Goal: Task Accomplishment & Management: Manage account settings

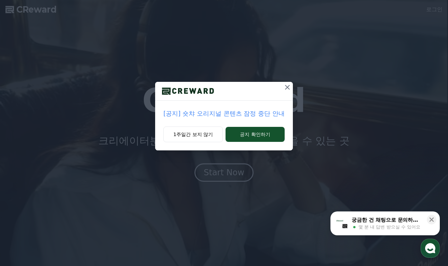
click at [211, 137] on button "1주일간 보지 않기" at bounding box center [192, 135] width 59 height 16
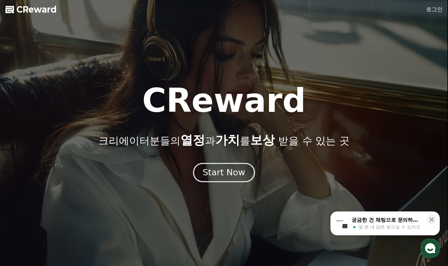
click at [219, 172] on div "Start Now" at bounding box center [223, 173] width 42 height 12
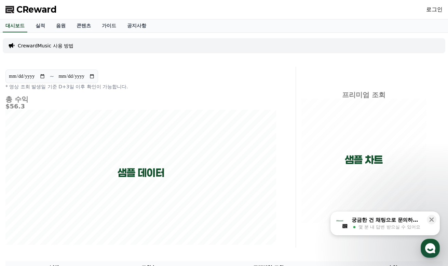
click at [435, 12] on link "로그인" at bounding box center [434, 9] width 16 height 8
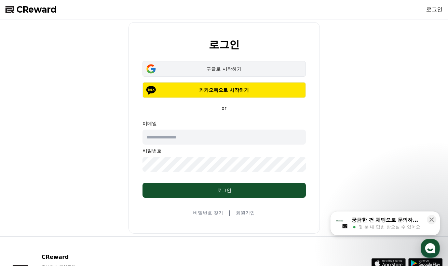
click at [202, 71] on div "구글로 시작하기" at bounding box center [223, 69] width 143 height 7
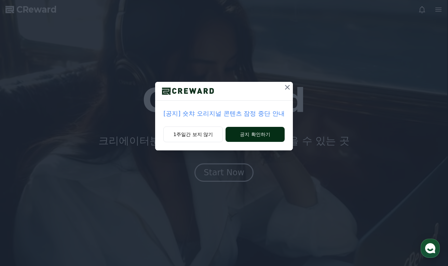
click at [250, 129] on button "공지 확인하기" at bounding box center [254, 134] width 59 height 15
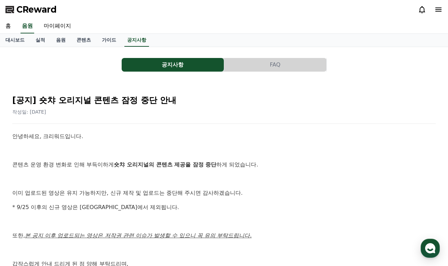
click at [43, 11] on span "CReward" at bounding box center [36, 9] width 40 height 11
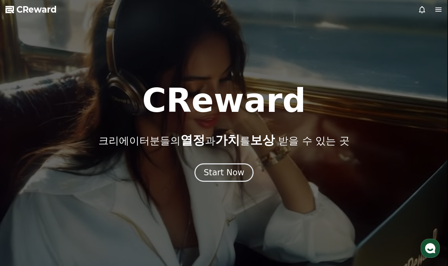
click at [439, 11] on icon at bounding box center [438, 9] width 8 height 8
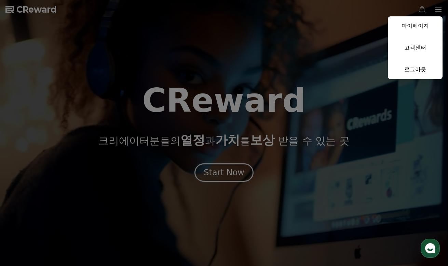
click at [432, 19] on link "마이페이지" at bounding box center [415, 25] width 55 height 19
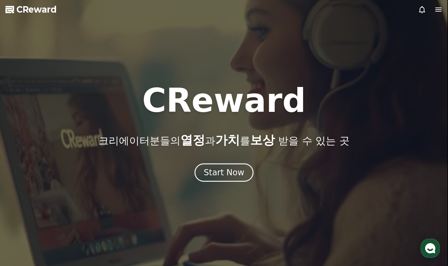
select select "**********"
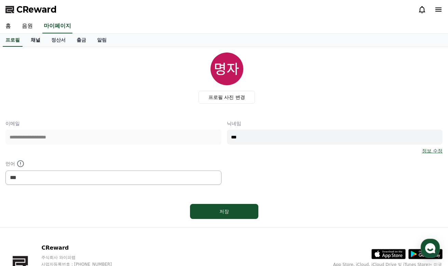
click at [38, 46] on link "채널" at bounding box center [35, 40] width 20 height 13
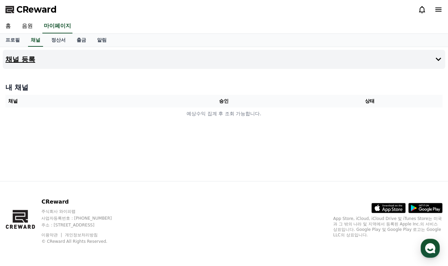
click at [343, 63] on button "채널 등록" at bounding box center [224, 59] width 442 height 19
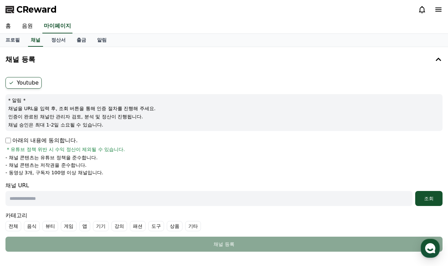
click at [27, 84] on label "Youtube" at bounding box center [23, 83] width 36 height 12
click at [30, 143] on p "아래의 내용에 동의합니다." at bounding box center [41, 141] width 72 height 8
click at [37, 199] on input "text" at bounding box center [208, 198] width 407 height 15
paste input "**********"
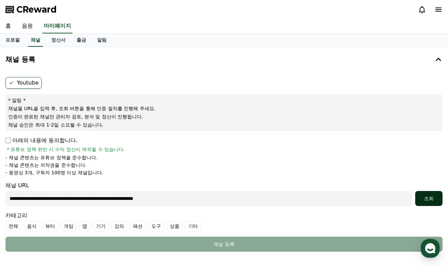
type input "**********"
click at [422, 199] on div "조회" at bounding box center [429, 198] width 22 height 7
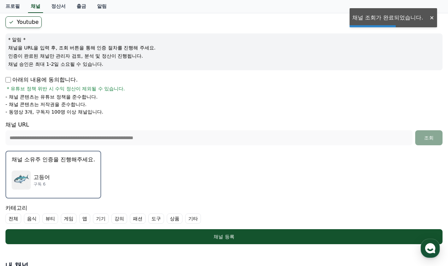
scroll to position [118, 0]
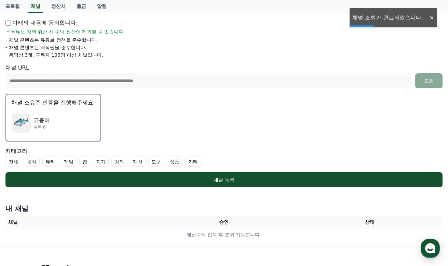
click at [75, 129] on div "고등어 구독 6" at bounding box center [53, 123] width 83 height 27
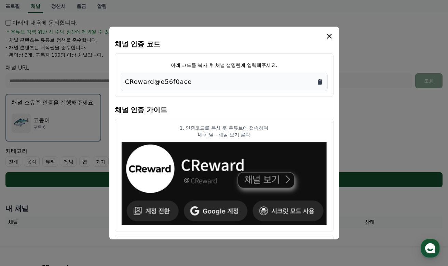
click at [318, 81] on icon "Copy to clipboard" at bounding box center [320, 82] width 4 height 5
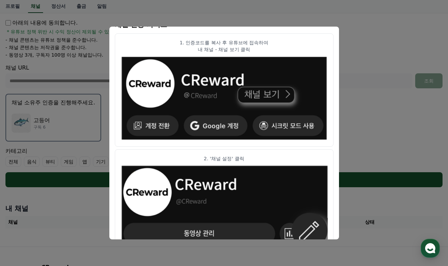
scroll to position [0, 0]
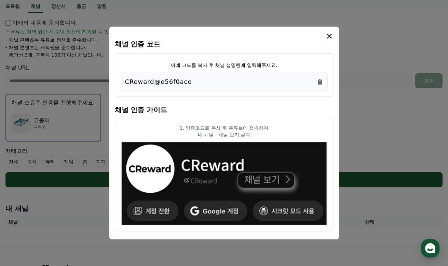
click at [325, 39] on icon "modal" at bounding box center [329, 36] width 8 height 8
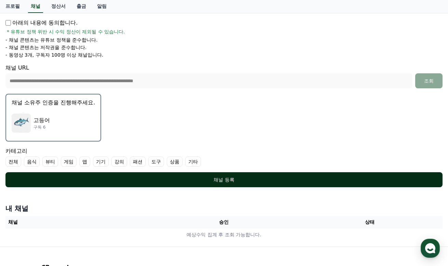
click at [227, 178] on div "채널 등록" at bounding box center [223, 180] width 409 height 7
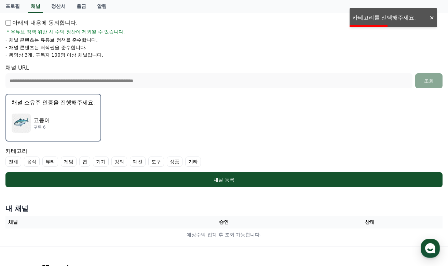
click at [185, 162] on label "기타" at bounding box center [193, 162] width 16 height 10
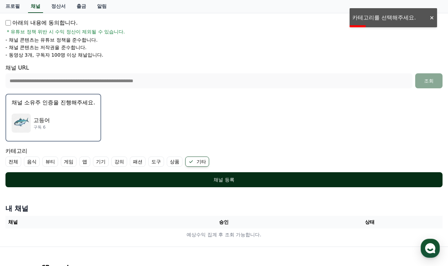
click at [166, 174] on button "채널 등록" at bounding box center [223, 179] width 437 height 15
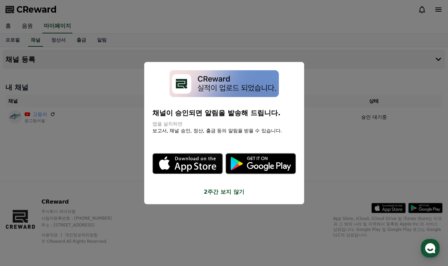
click at [239, 188] on button "2주간 보지 않기" at bounding box center [223, 192] width 143 height 8
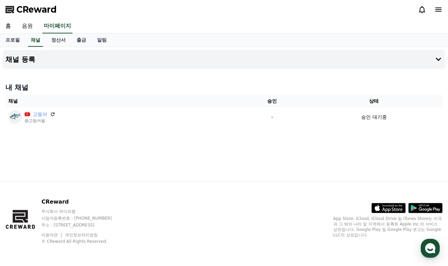
click at [26, 26] on link "음원" at bounding box center [27, 26] width 22 height 14
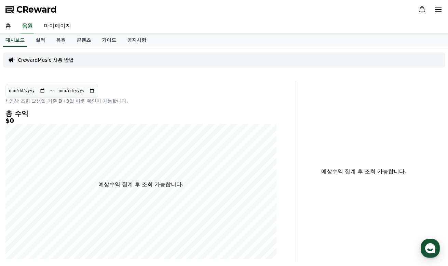
click at [32, 16] on div "CReward" at bounding box center [224, 9] width 448 height 19
click at [36, 11] on span "CReward" at bounding box center [36, 9] width 40 height 11
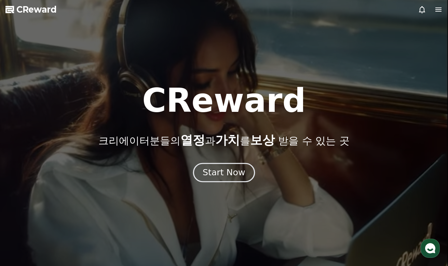
click at [212, 166] on button "Start Now" at bounding box center [224, 172] width 62 height 19
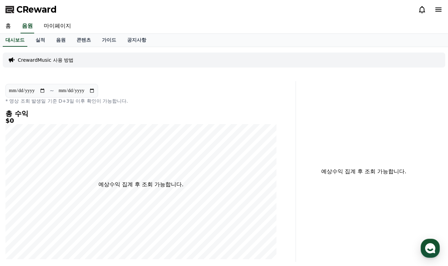
click at [16, 28] on div "홈 음원 마이페이지" at bounding box center [224, 26] width 448 height 14
click at [15, 28] on link "홈" at bounding box center [8, 26] width 16 height 14
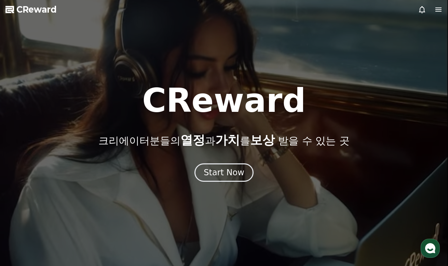
click at [14, 28] on div at bounding box center [224, 133] width 448 height 266
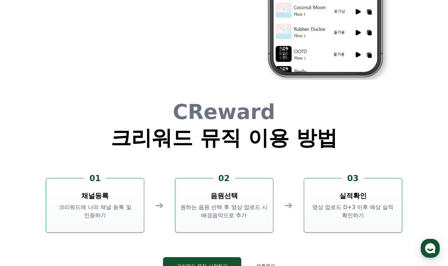
scroll to position [1769, 0]
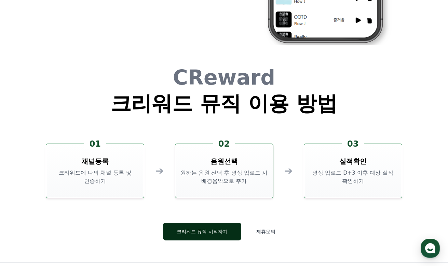
click at [220, 226] on button "크리워드 뮤직 시작하기" at bounding box center [202, 232] width 78 height 18
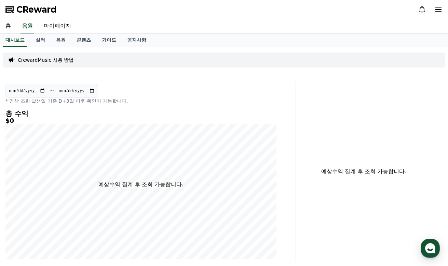
click at [434, 12] on icon at bounding box center [438, 9] width 8 height 8
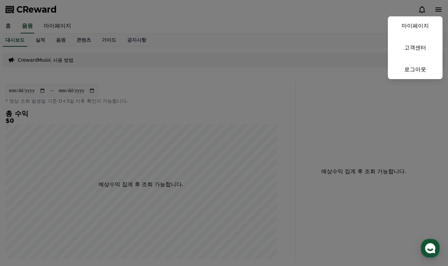
click at [424, 12] on button "close" at bounding box center [224, 133] width 448 height 266
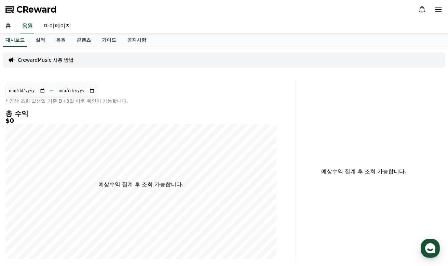
click at [50, 8] on span "CReward" at bounding box center [36, 9] width 40 height 11
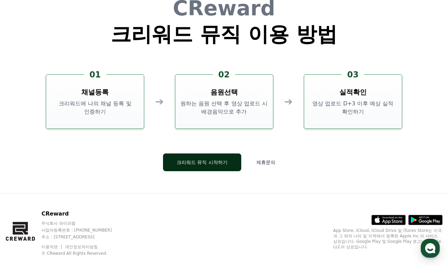
scroll to position [1850, 0]
